Goal: Task Accomplishment & Management: Manage account settings

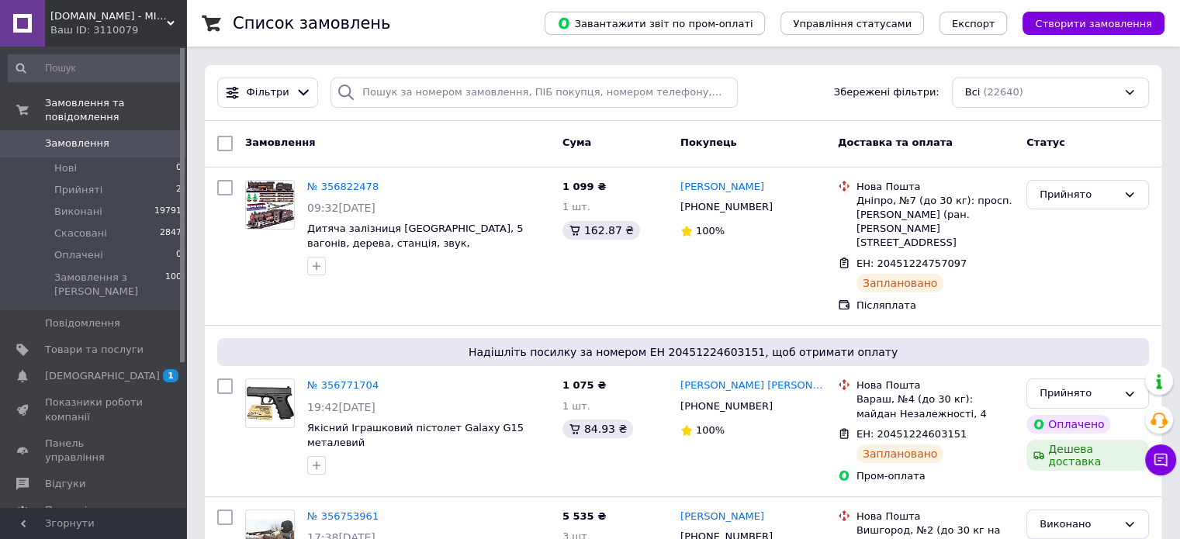
click at [132, 130] on link "Замовлення 0" at bounding box center [95, 143] width 191 height 26
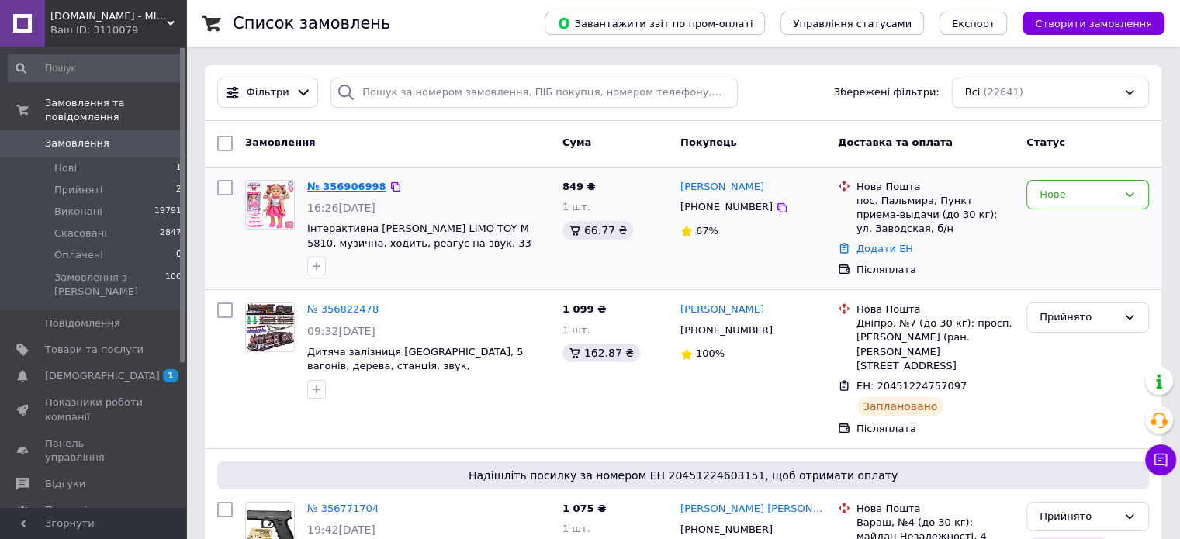
click at [354, 182] on link "№ 356906998" at bounding box center [346, 187] width 79 height 12
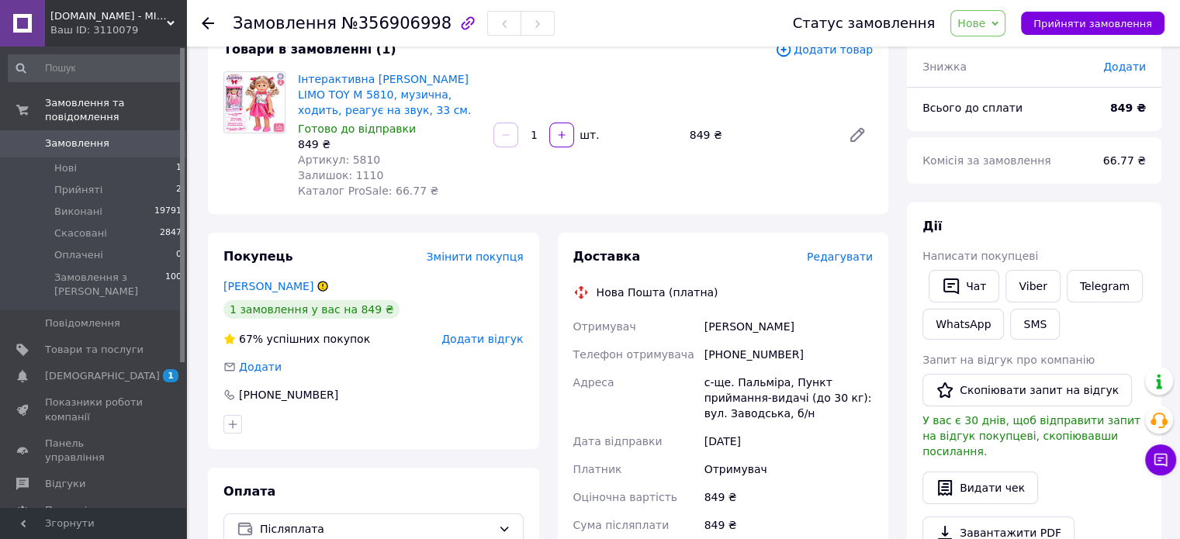
scroll to position [106, 0]
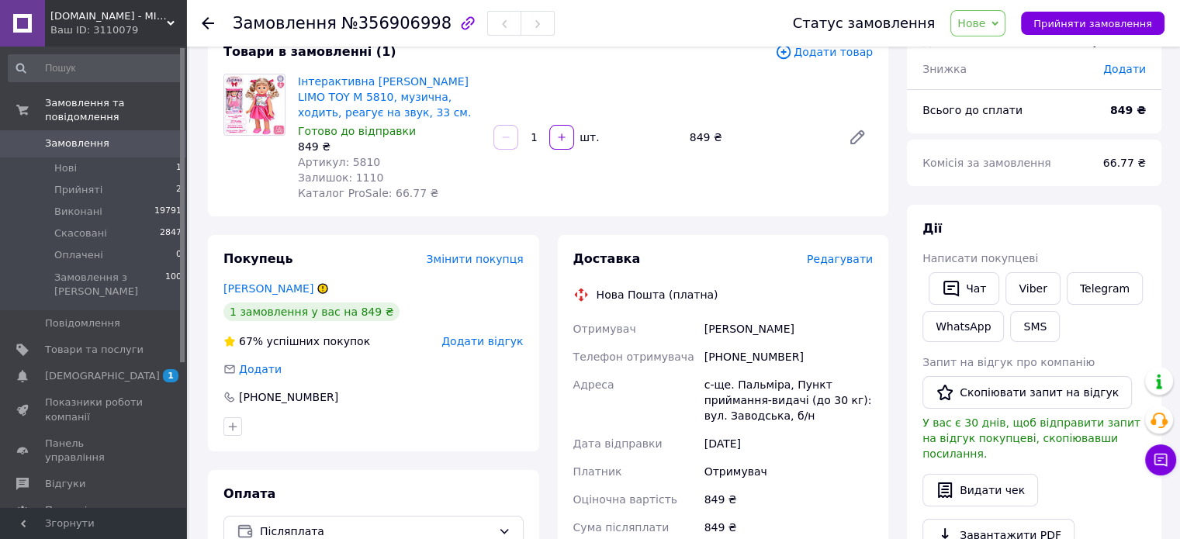
click at [695, 230] on div "Замовлення з каталогу [DATE] 16:26 Товари в замовленні (1) Додати товар Інтерак…" at bounding box center [548, 490] width 699 height 1061
click at [282, 290] on link "[PERSON_NAME]" at bounding box center [268, 288] width 90 height 12
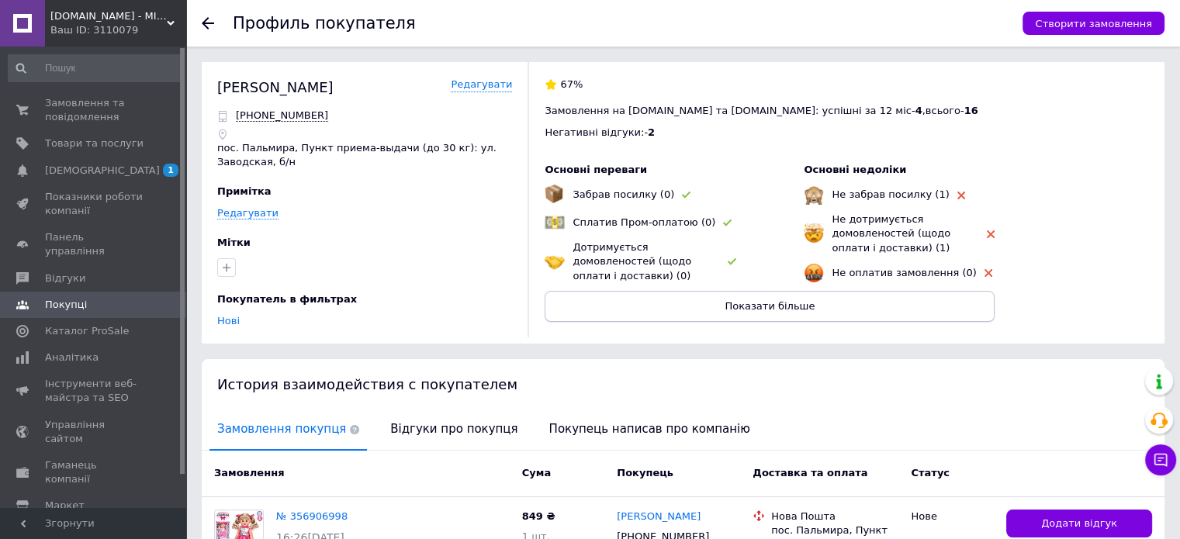
click at [714, 313] on button "Показати більше" at bounding box center [770, 306] width 450 height 31
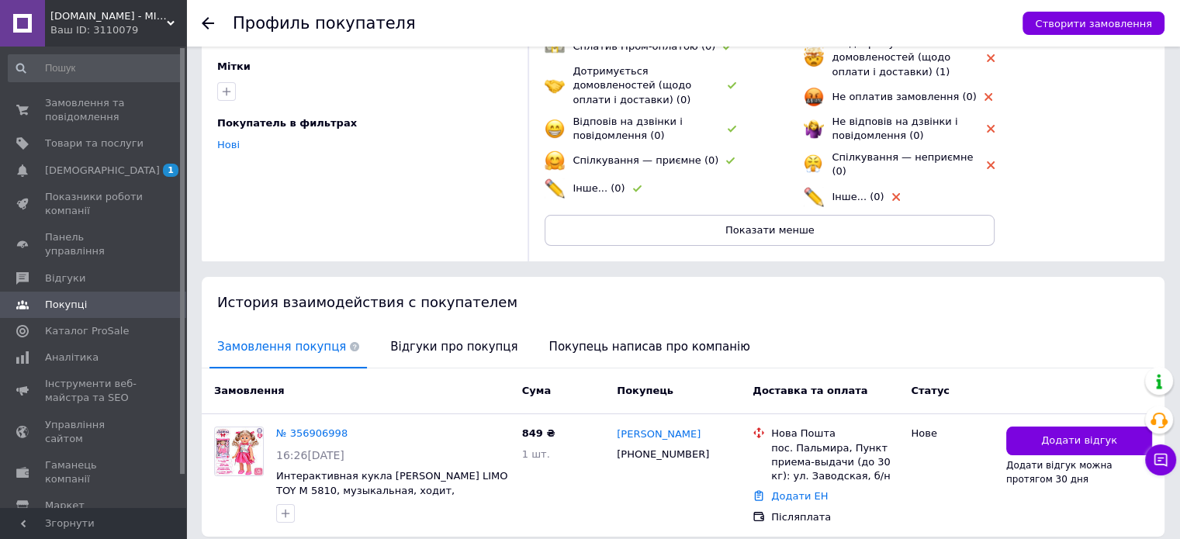
scroll to position [175, 0]
click at [208, 22] on use at bounding box center [208, 23] width 12 height 12
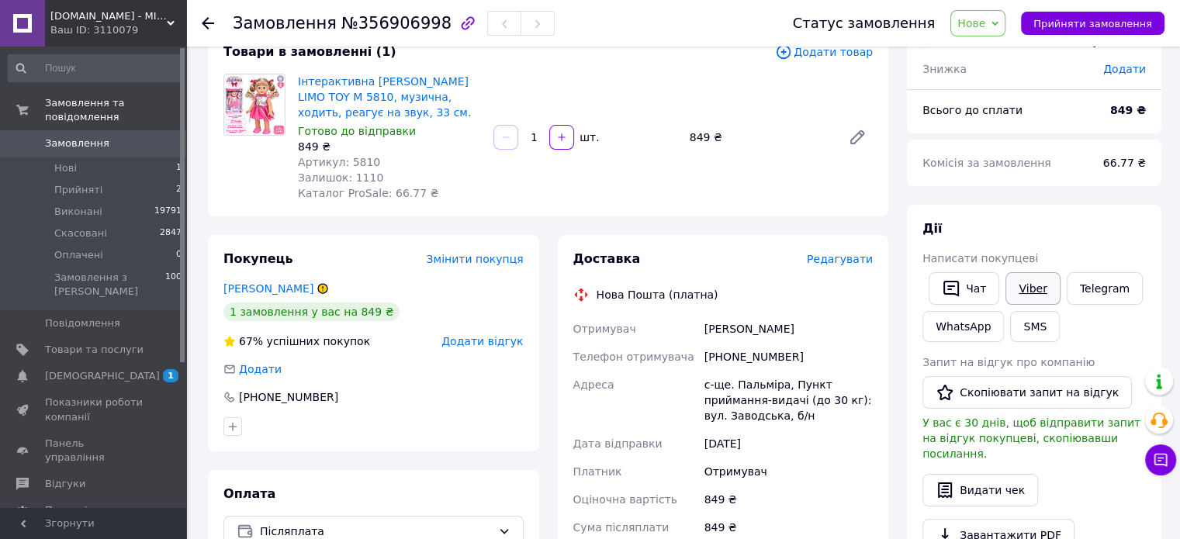
click at [1037, 286] on link "Viber" at bounding box center [1032, 288] width 54 height 33
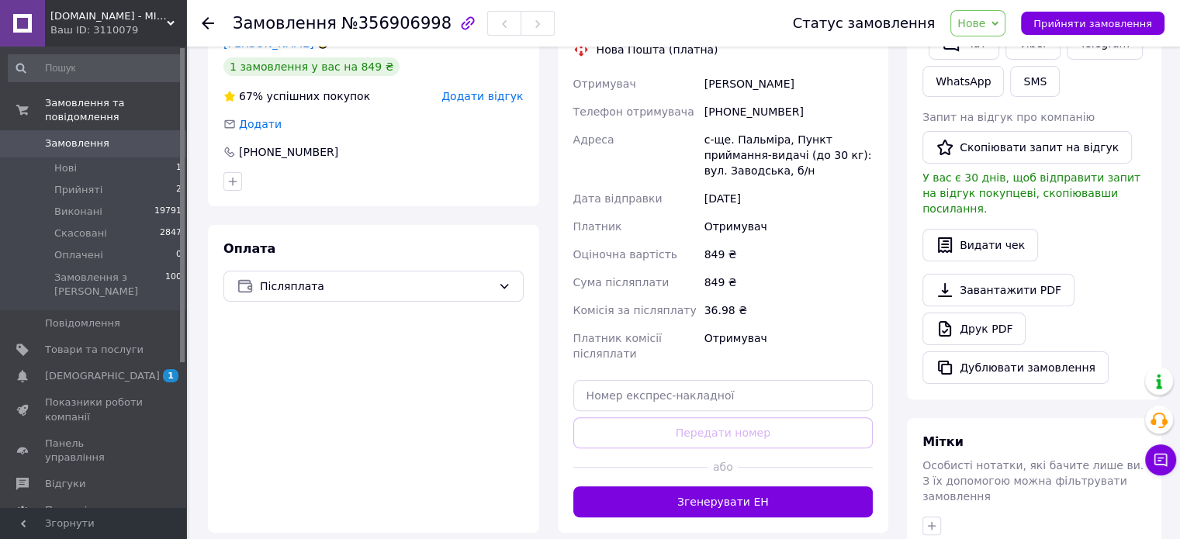
scroll to position [116, 0]
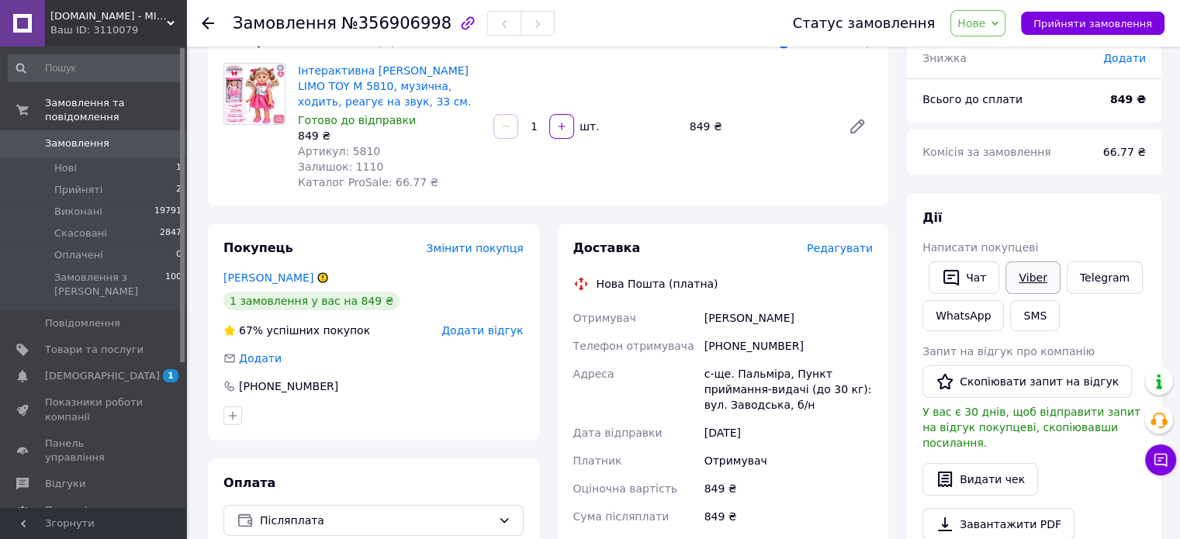
click at [1027, 280] on link "Viber" at bounding box center [1032, 277] width 54 height 33
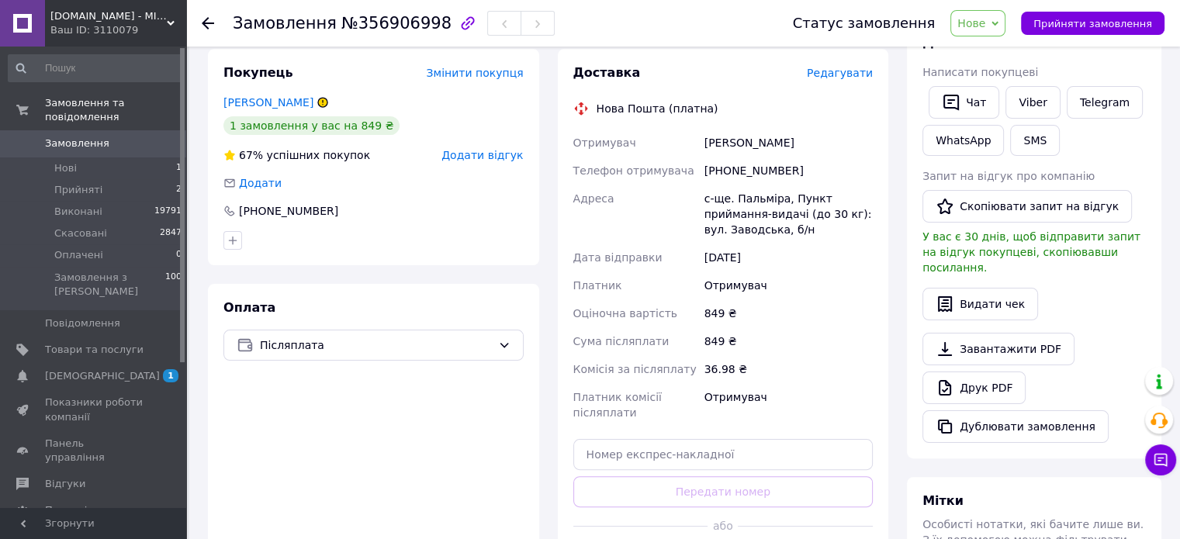
scroll to position [292, 0]
click at [1029, 105] on link "Viber" at bounding box center [1032, 102] width 54 height 33
click at [853, 345] on div "849 ₴" at bounding box center [788, 341] width 175 height 28
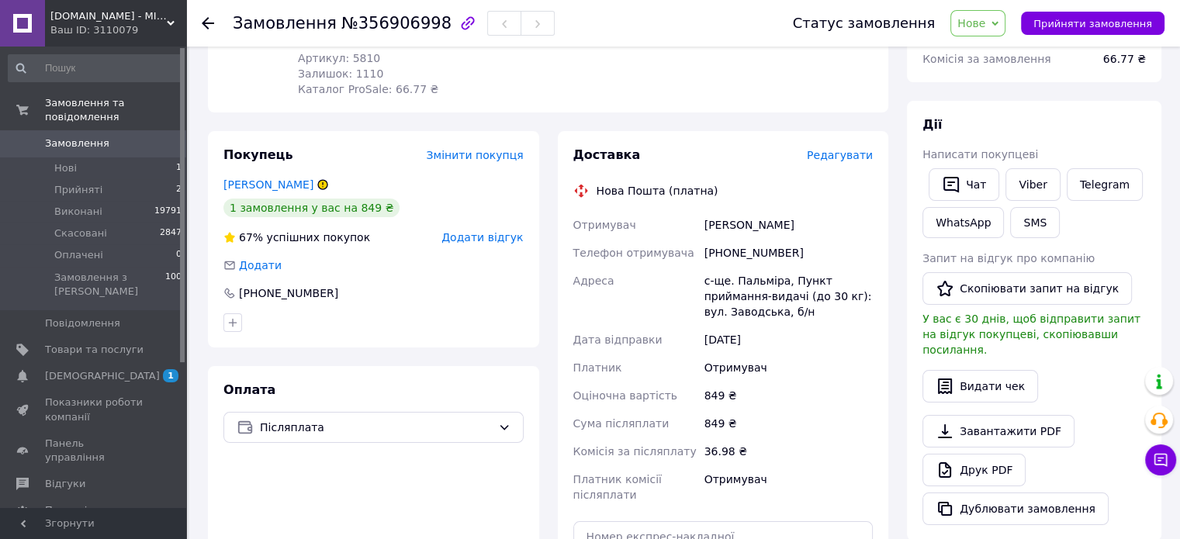
scroll to position [217, 0]
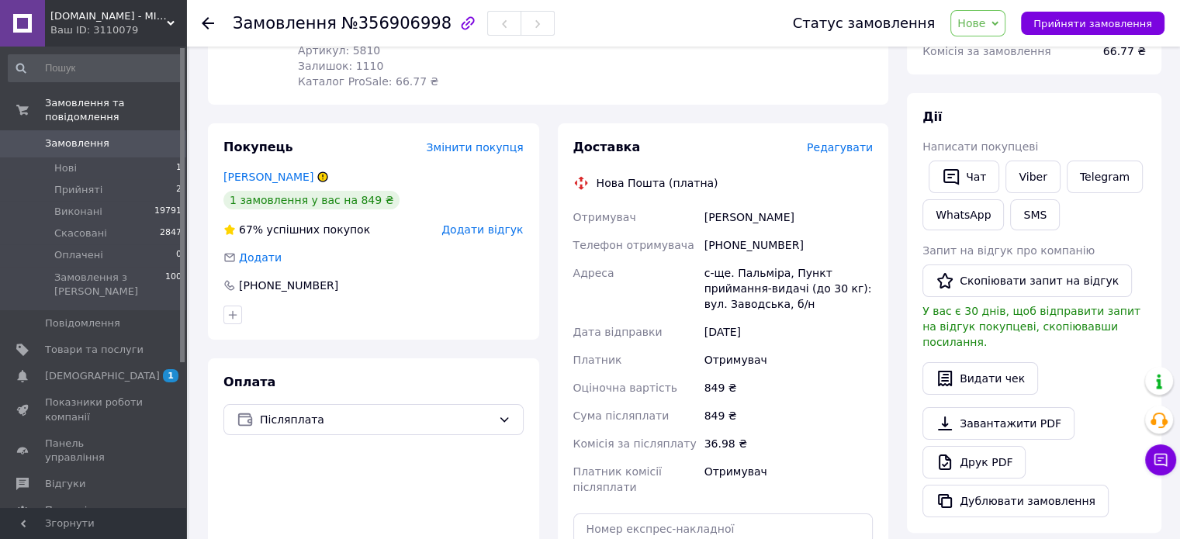
click at [389, 21] on span "№356906998" at bounding box center [396, 23] width 110 height 19
copy span "356906998"
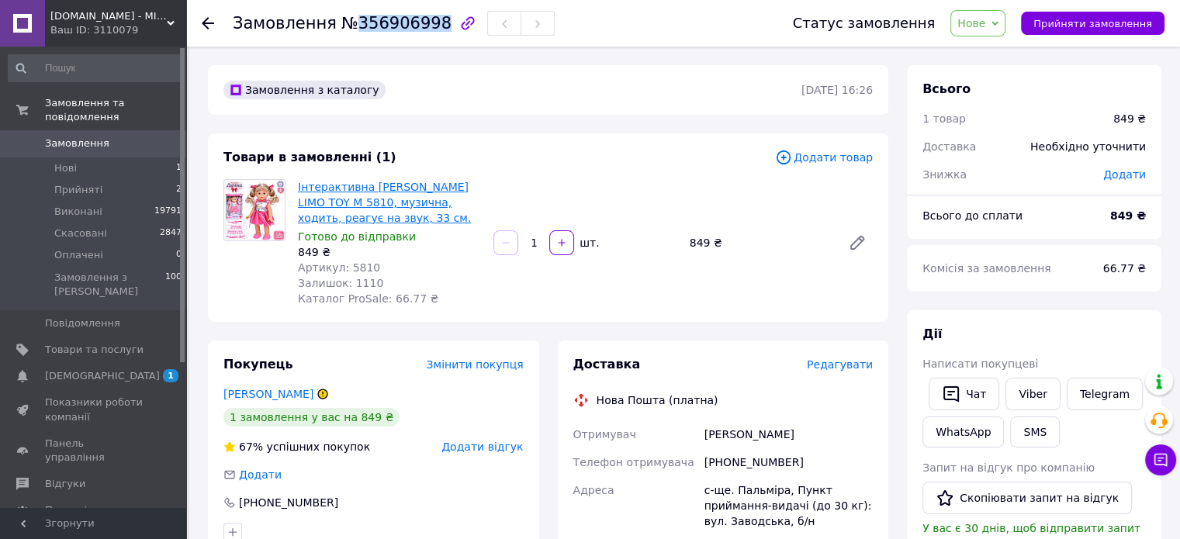
drag, startPoint x: 381, startPoint y: 220, endPoint x: 298, endPoint y: 185, distance: 89.8
click at [298, 185] on span "Інтерактивна [PERSON_NAME] LIMO TOY M 5810, музична, ходить, реагує на звук, 33…" at bounding box center [389, 202] width 183 height 47
copy link "Інтерактивна [PERSON_NAME] LIMO TOY M 5810, музична, ходить, реагує на звук, 33…"
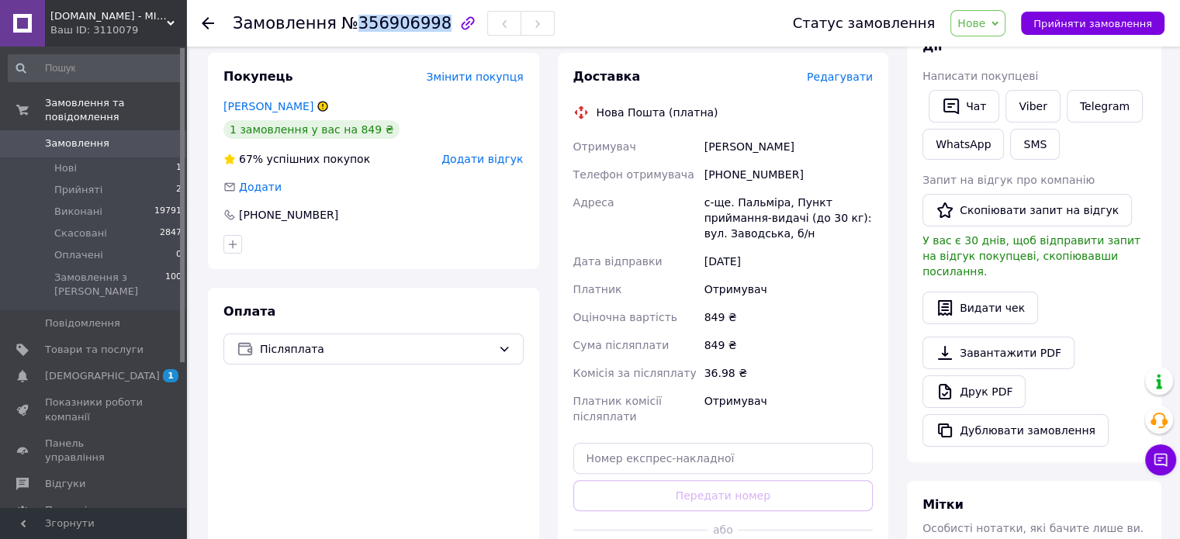
scroll to position [289, 0]
